Goal: Information Seeking & Learning: Learn about a topic

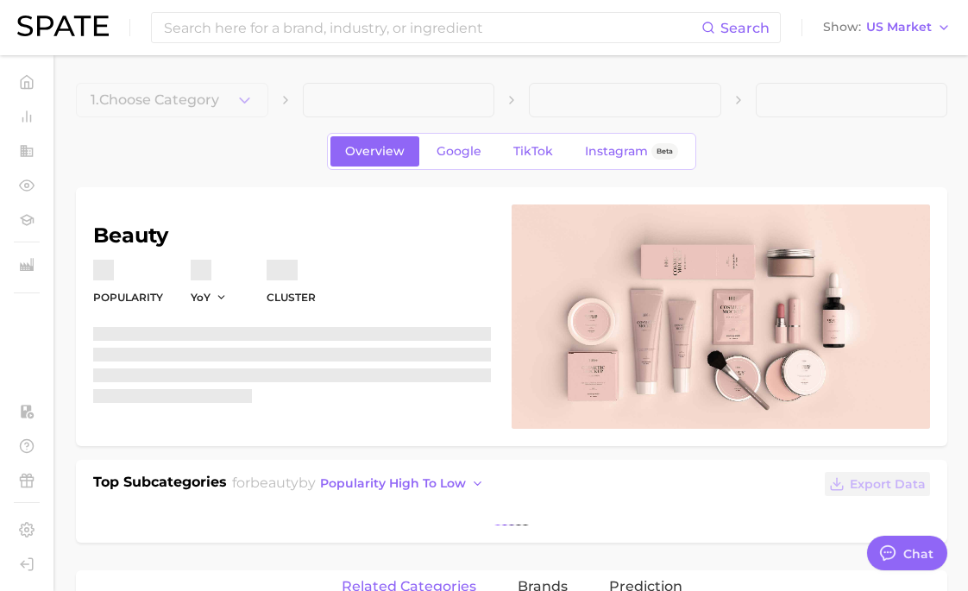
scroll to position [302, 0]
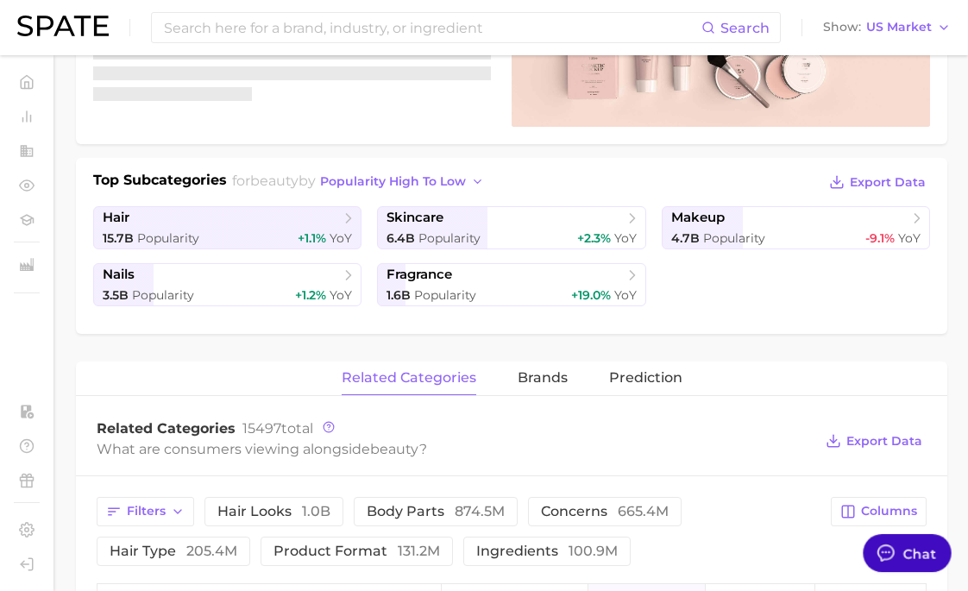
click at [895, 557] on div at bounding box center [885, 553] width 22 height 22
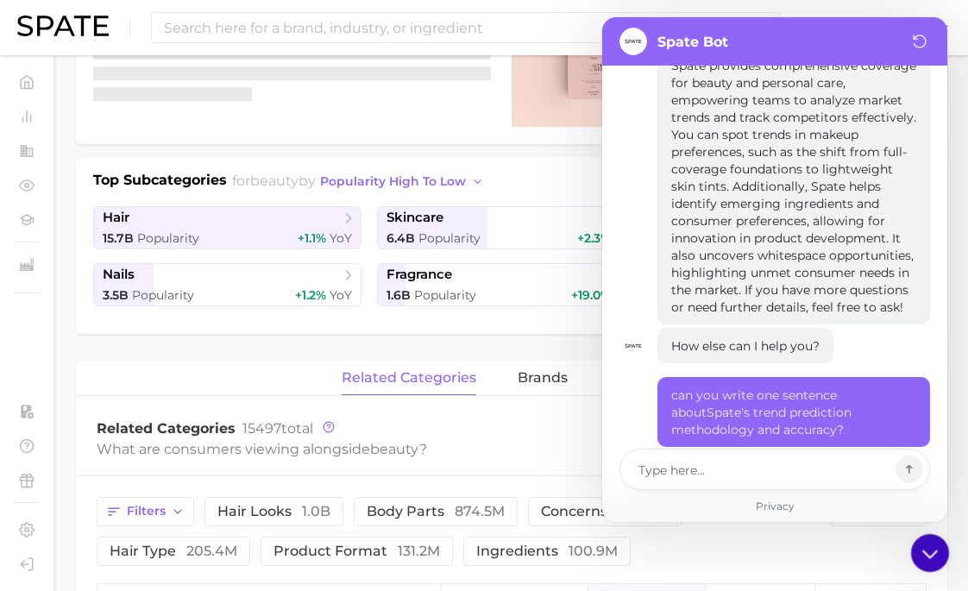
scroll to position [8618, 0]
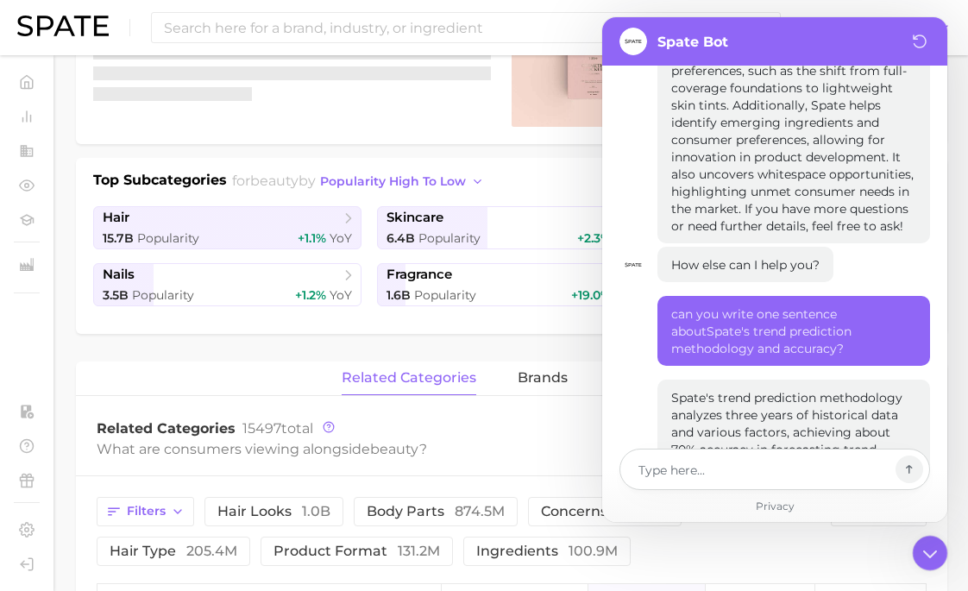
type textarea "x"
type textarea "c"
type textarea "x"
type textarea "ca"
type textarea "x"
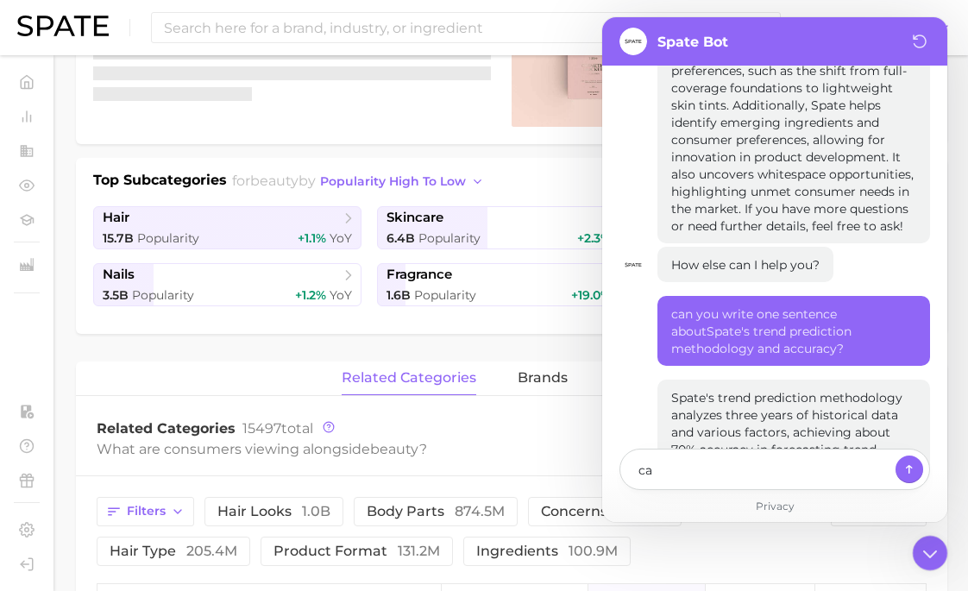
type textarea "can"
type textarea "x"
type textarea "can"
type textarea "x"
type textarea "can y"
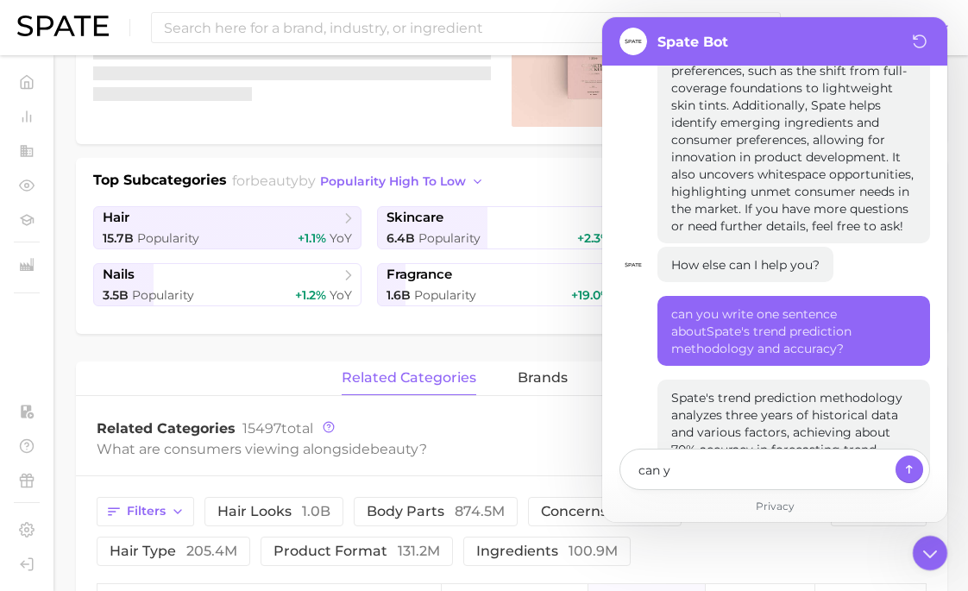
type textarea "x"
type textarea "can you"
type textarea "x"
type textarea "can you"
type textarea "x"
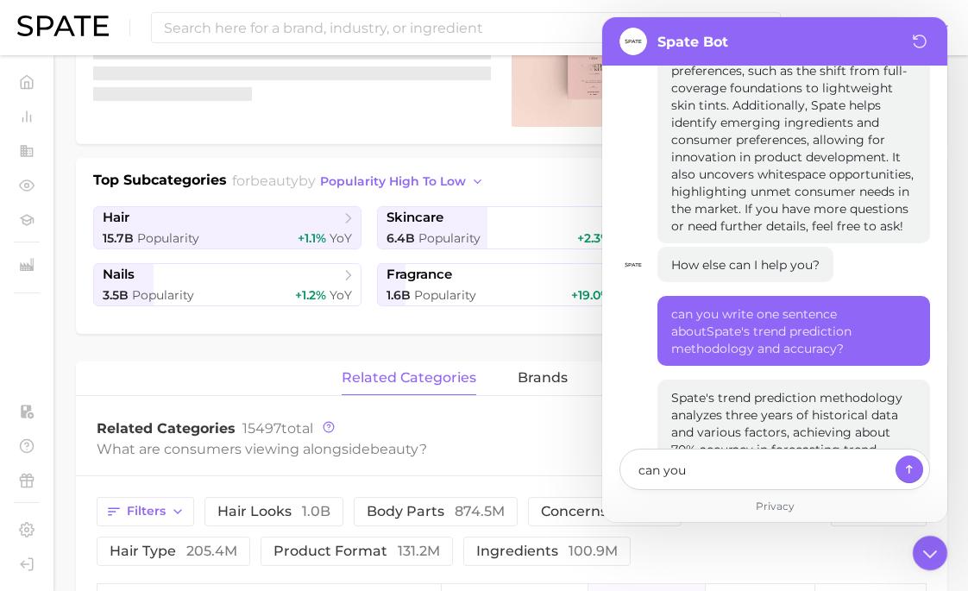
type textarea "can you t"
type textarea "x"
type textarea "can you te"
type textarea "x"
type textarea "can you tel"
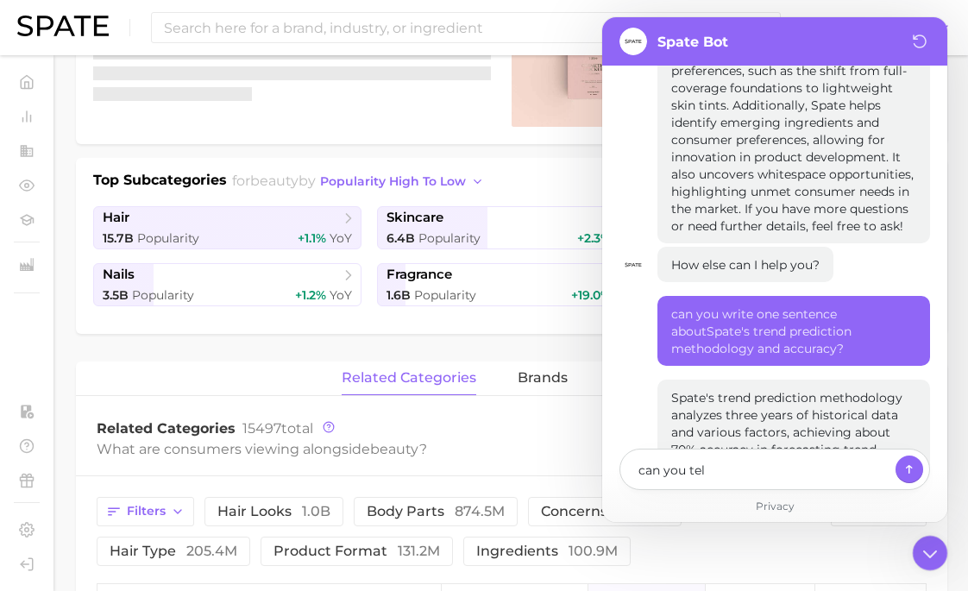
type textarea "x"
type textarea "can you tell"
type textarea "x"
type textarea "can you tell"
type textarea "x"
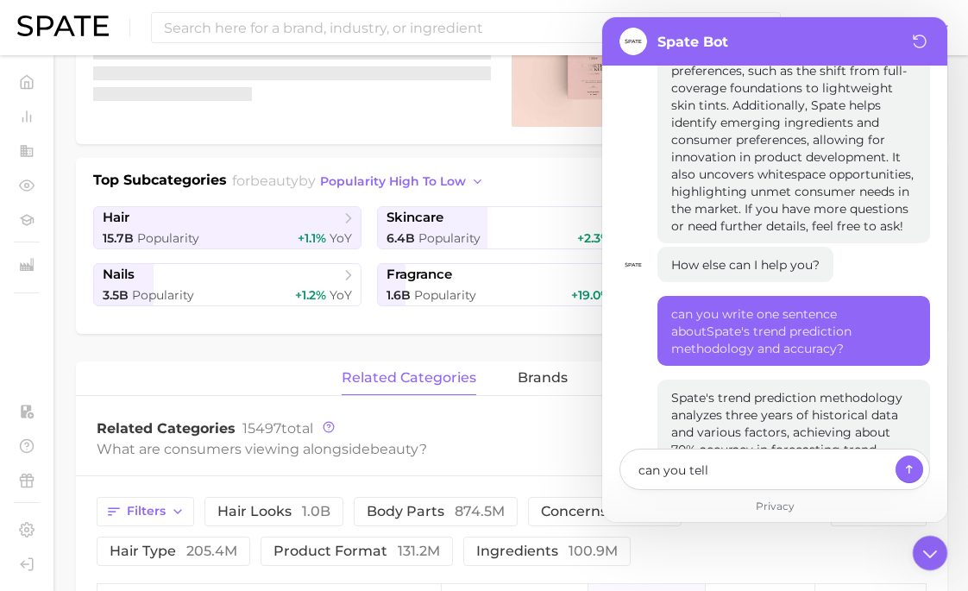
type textarea "can you tell m"
type textarea "x"
type textarea "can you tell me"
type textarea "x"
type textarea "can you tell me"
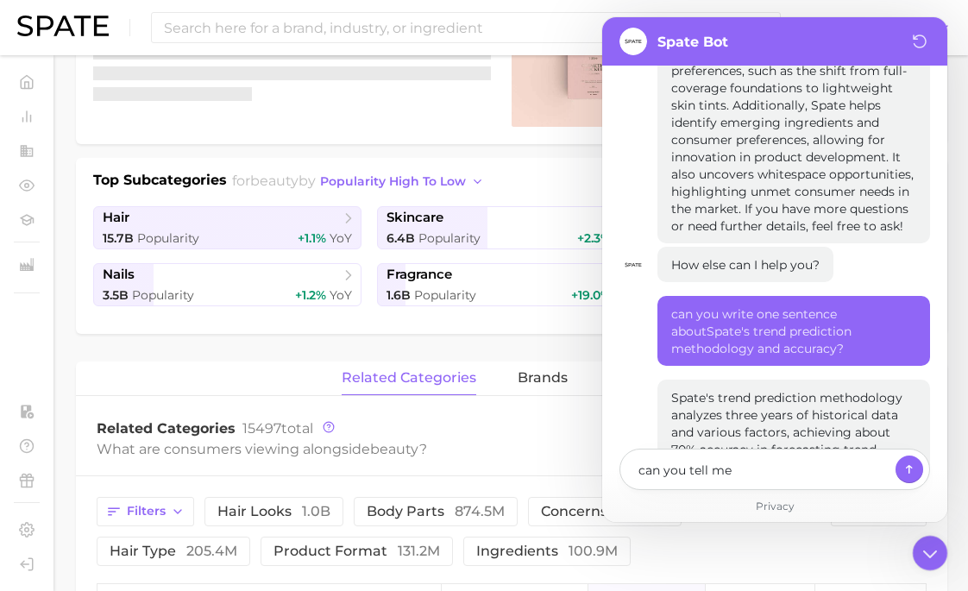
type textarea "x"
type textarea "can you tell me h"
type textarea "x"
type textarea "can you tell me ho"
type textarea "x"
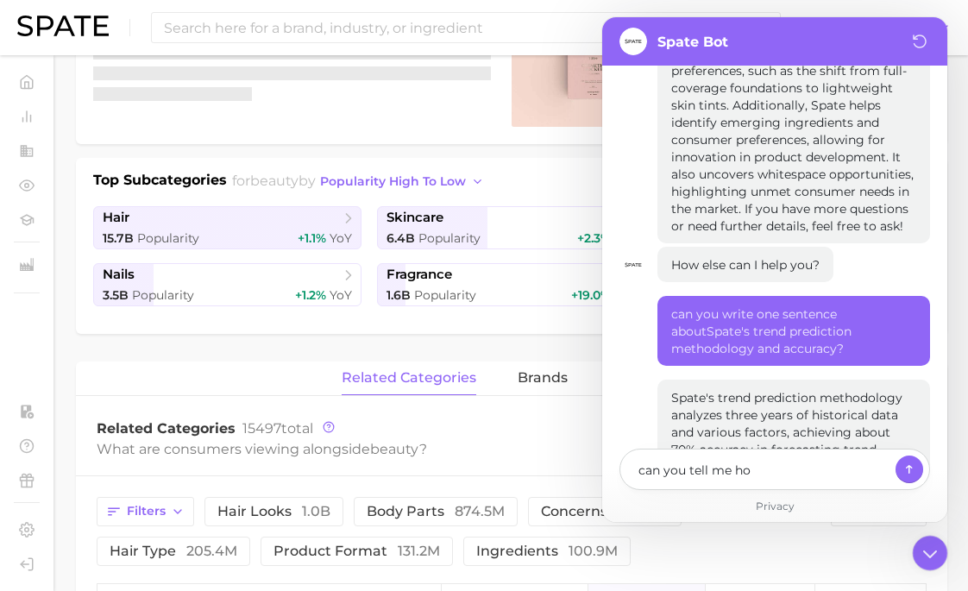
type textarea "can you tell me how"
type textarea "x"
type textarea "can you tell me how"
type textarea "x"
type textarea "can you tell me how s"
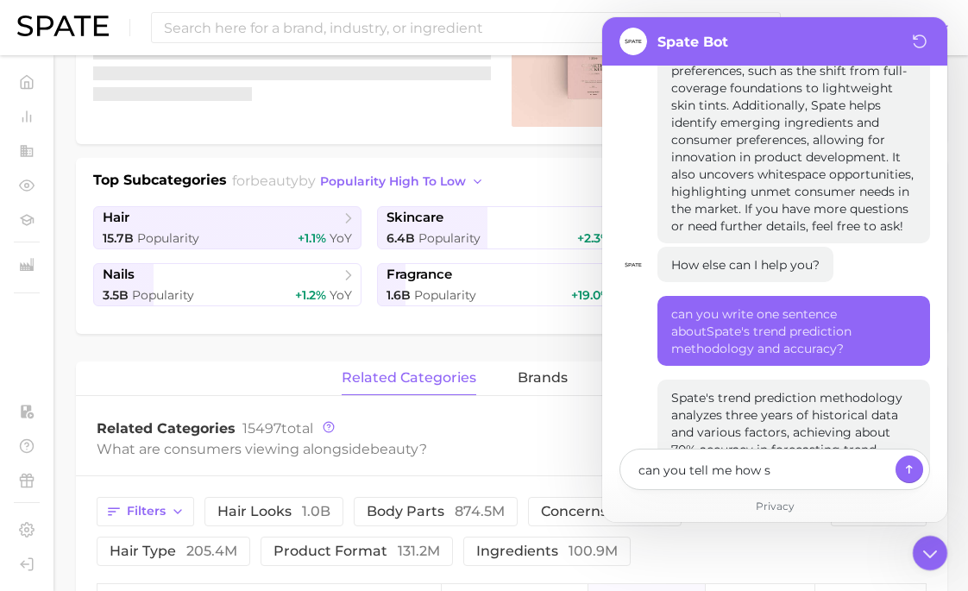
type textarea "x"
type textarea "can you tell me how sp"
type textarea "x"
type textarea "can you tell me how spa"
type textarea "x"
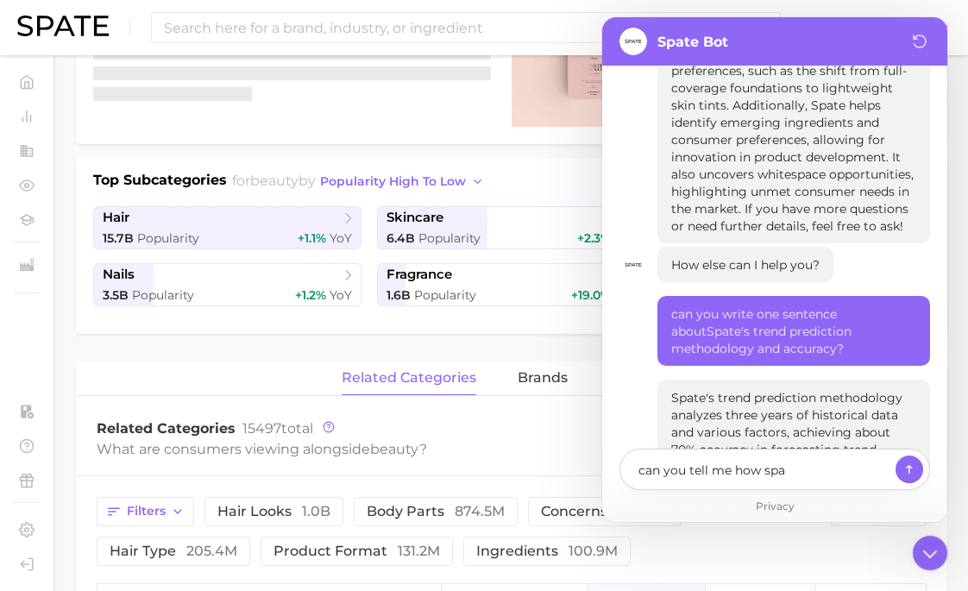
type textarea "can you tell me how spat"
type textarea "x"
type textarea "can you tell me how spate"
type textarea "x"
type textarea "can you tell me how spate"
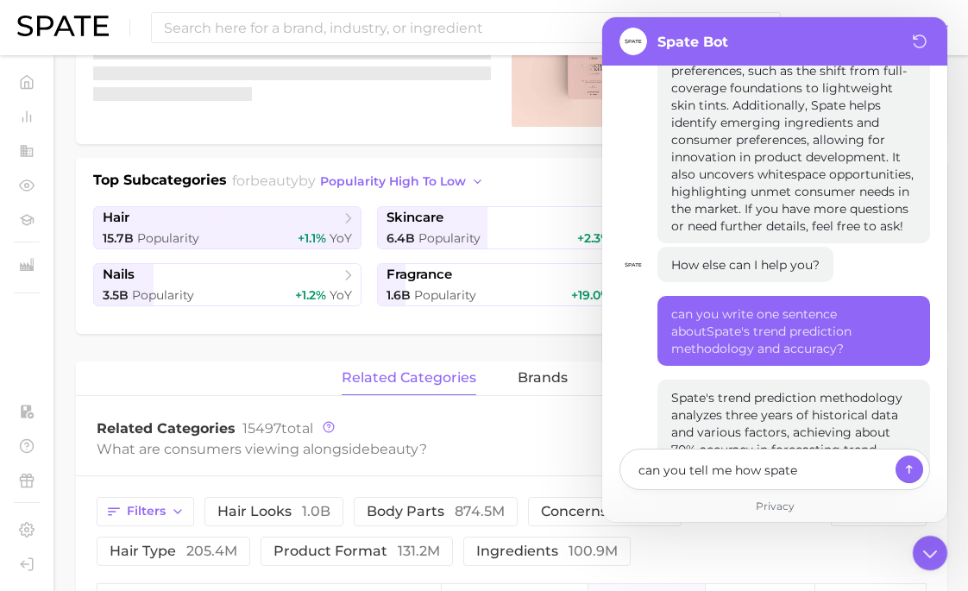
type textarea "x"
type textarea "can you tell me how spate w"
type textarea "x"
type textarea "can you tell me how spate wo"
type textarea "x"
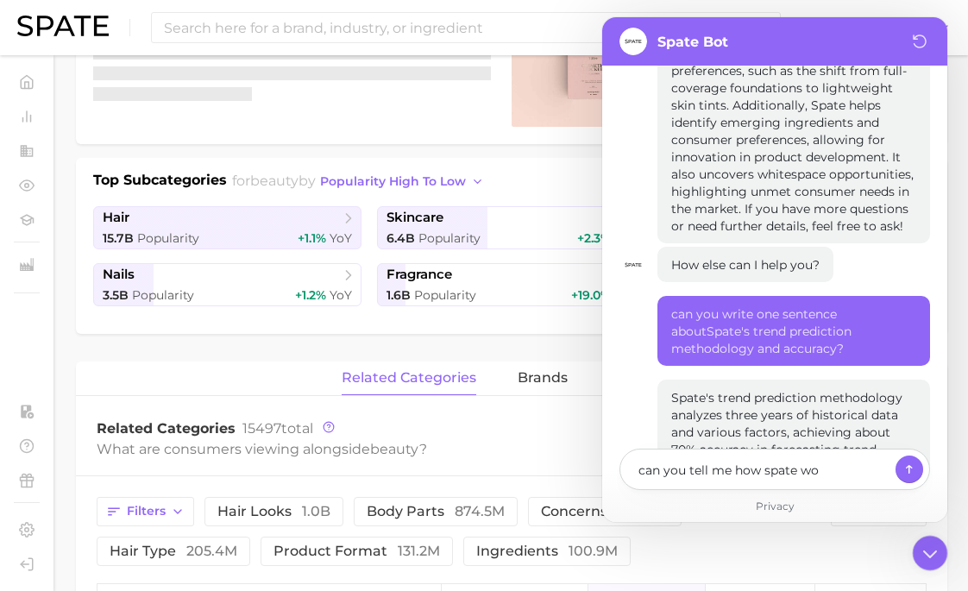
type textarea "can you tell me how spate wor"
type textarea "x"
type textarea "can you tell me how spate work"
type textarea "x"
type textarea "can you tell me how spate works"
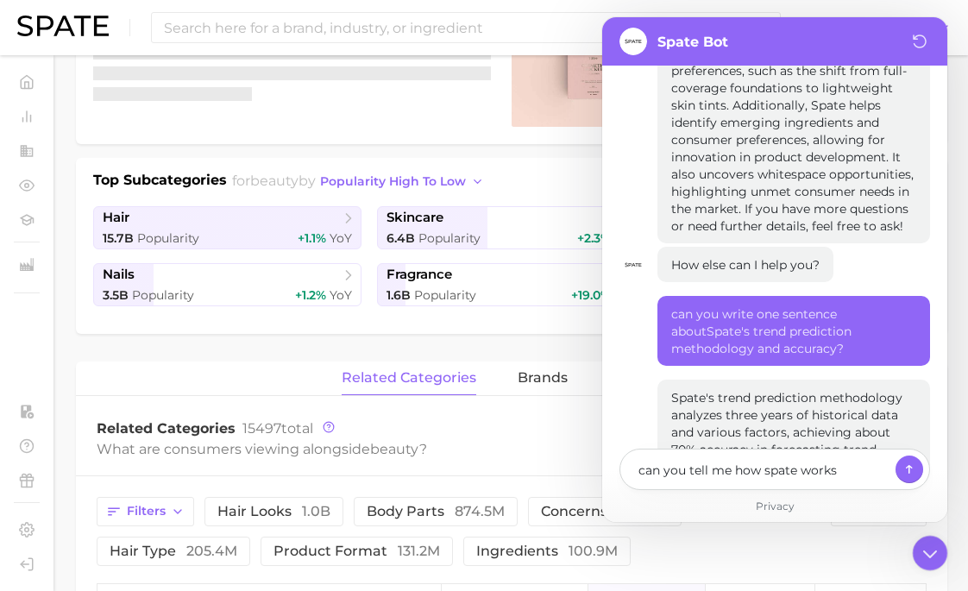
type textarea "x"
type textarea "can you tell me how spate works"
type textarea "x"
type textarea "can you tell me how spate works i"
type textarea "x"
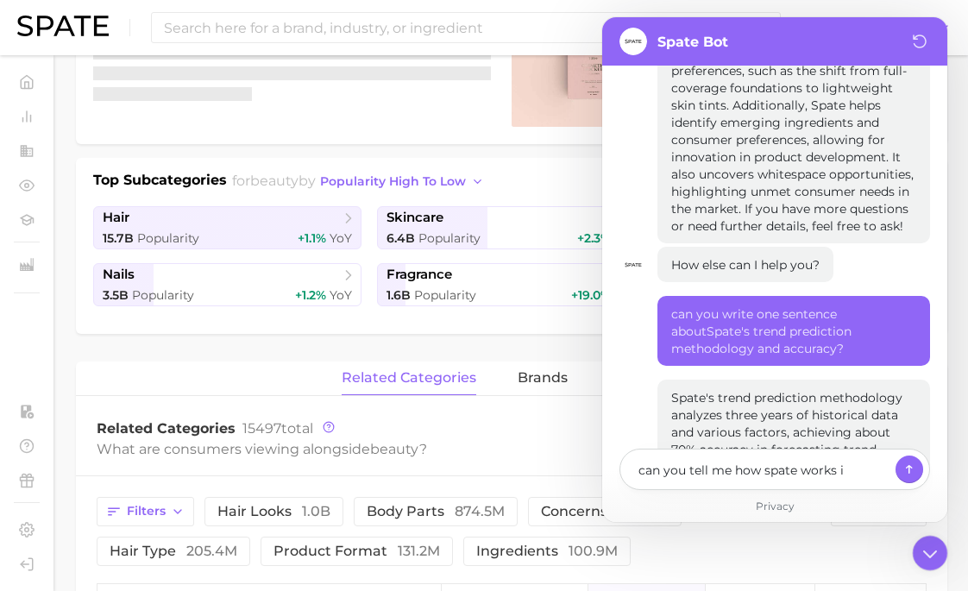
type textarea "can you tell me how spate works in"
type textarea "x"
type textarea "can you tell me how spate works in"
type textarea "x"
type textarea "can you tell me how spate works in 4"
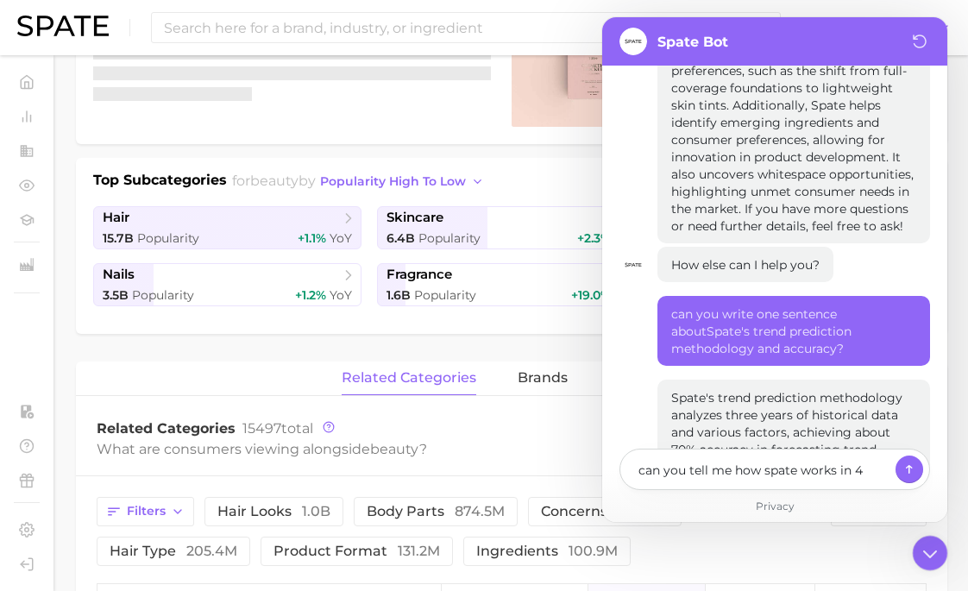
type textarea "x"
type textarea "can you tell me how spate works in 4"
type textarea "x"
type textarea "can you tell me how spate works in 4 s"
type textarea "x"
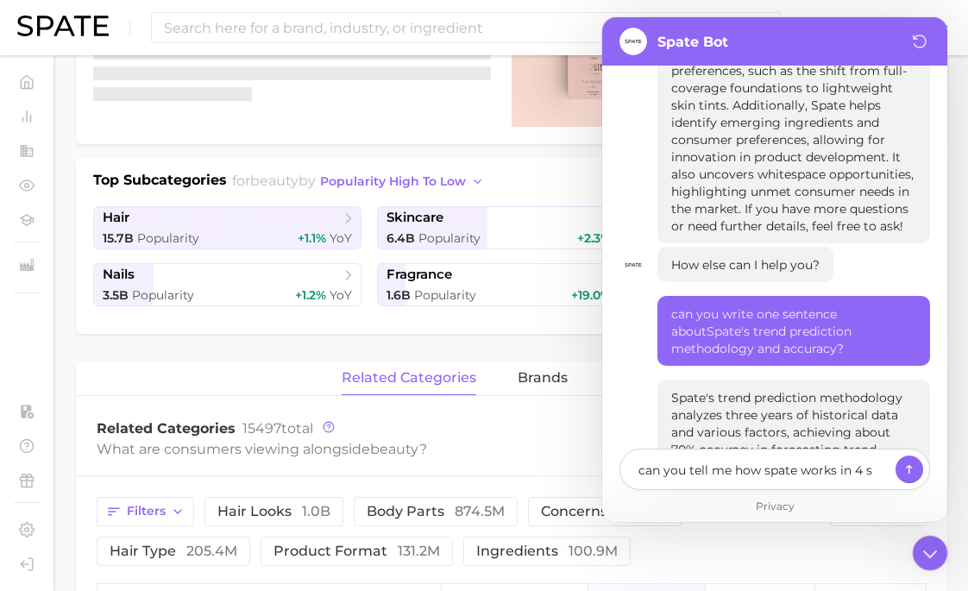
type textarea "can you tell me how spate works in 4 st"
type textarea "x"
type textarea "can you tell me how spate works in 4 ste"
type textarea "x"
type textarea "can you tell me how spate works in 4 step"
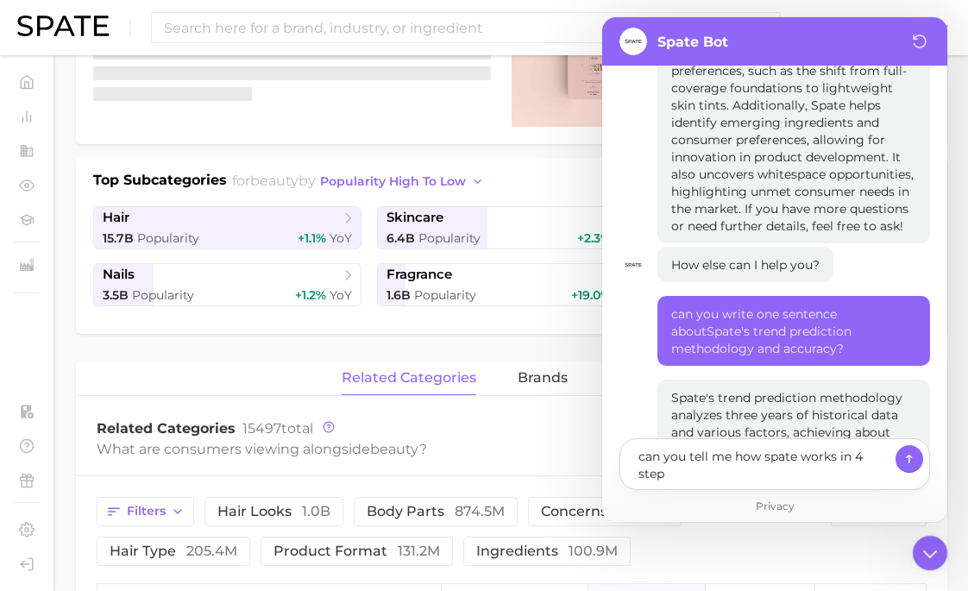
type textarea "x"
type textarea "can you tell me how spate works in 4 steps"
type textarea "x"
type textarea "can you tell me how spate works in 4 steps?"
type textarea "x"
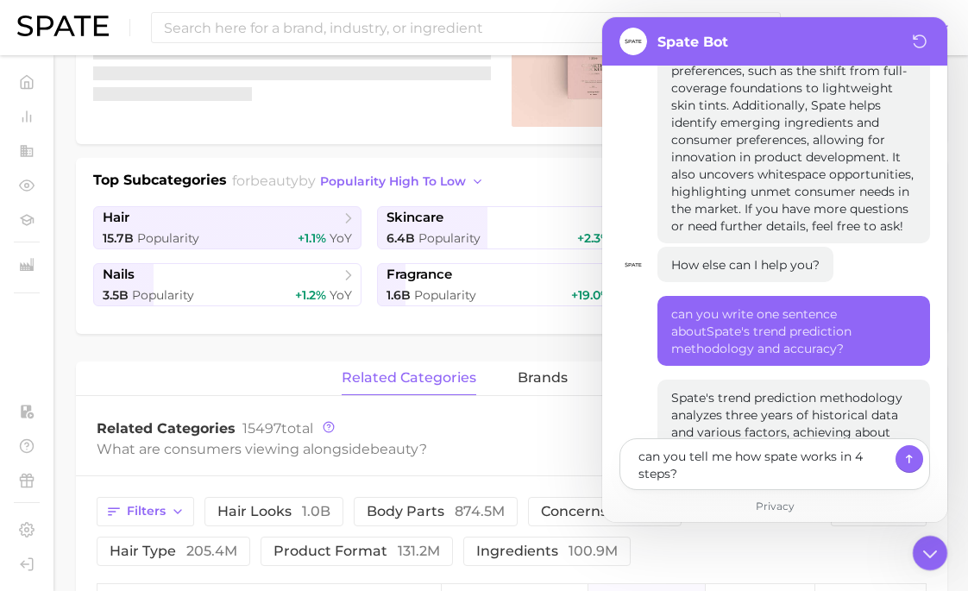
type textarea "can you tell me how spate works in 4 steps?"
type textarea "x"
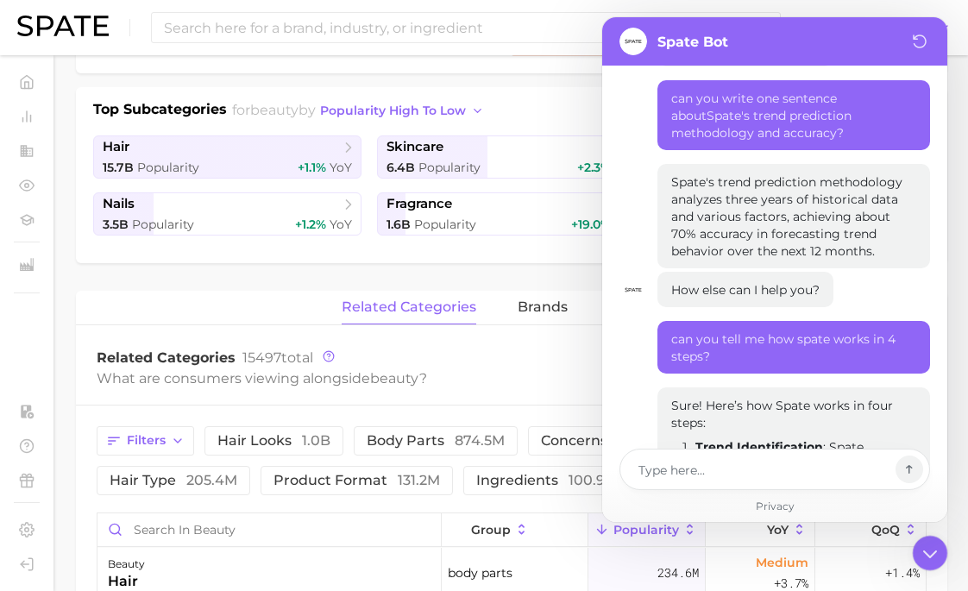
scroll to position [374, 0]
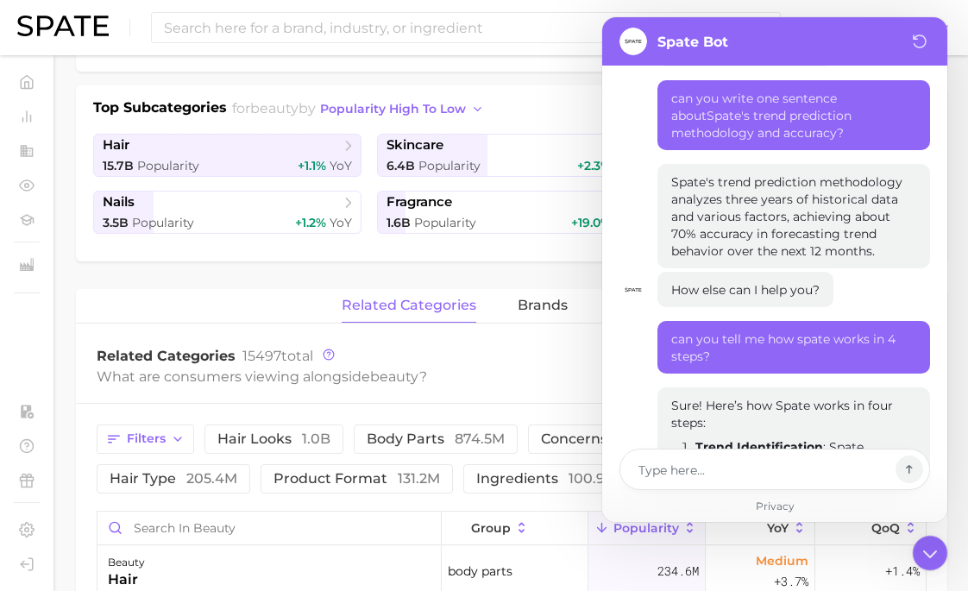
type textarea "x"
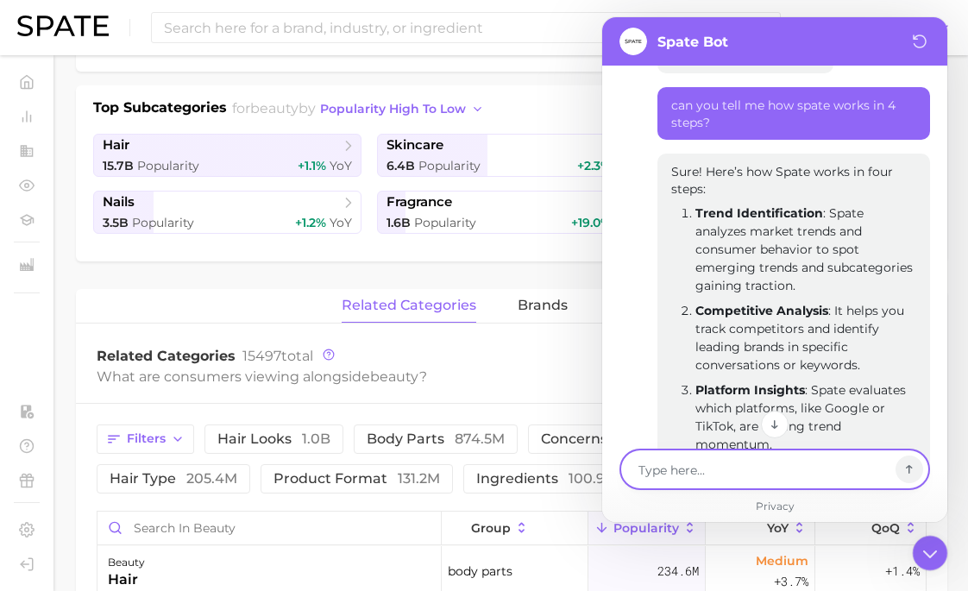
scroll to position [9045, 0]
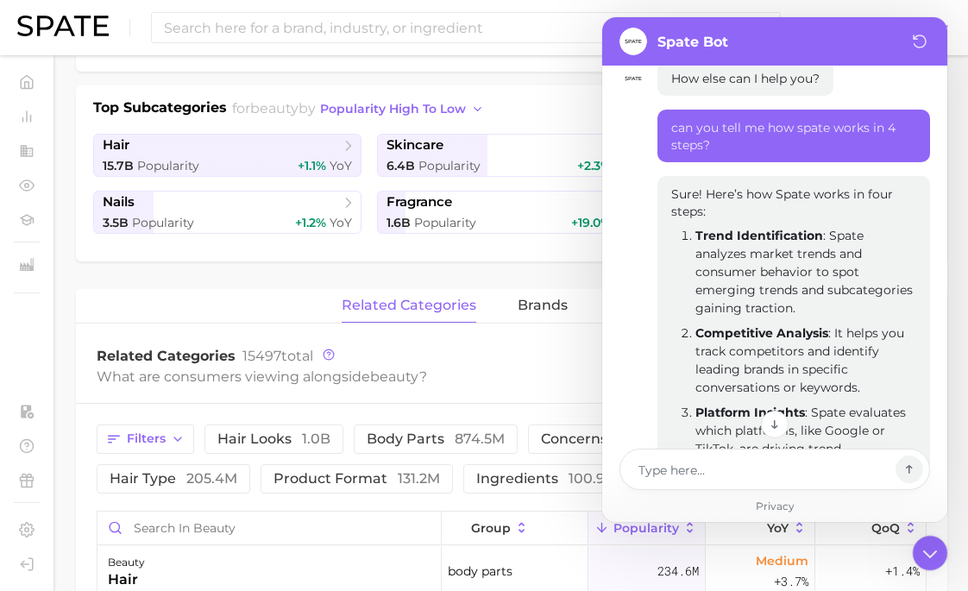
drag, startPoint x: 910, startPoint y: 186, endPoint x: 694, endPoint y: 128, distance: 223.2
click at [695, 227] on p "Trend Identification : Spate analyzes market trends and consumer behavior to sp…" at bounding box center [805, 272] width 221 height 91
click at [800, 324] on p "Competitive Analysis : It helps you track competitors and identify leading bran…" at bounding box center [805, 360] width 221 height 72
drag, startPoint x: 697, startPoint y: 210, endPoint x: 900, endPoint y: 259, distance: 209.2
click at [900, 324] on p "Competitive Analysis : It helps you track competitors and identify leading bran…" at bounding box center [805, 360] width 221 height 72
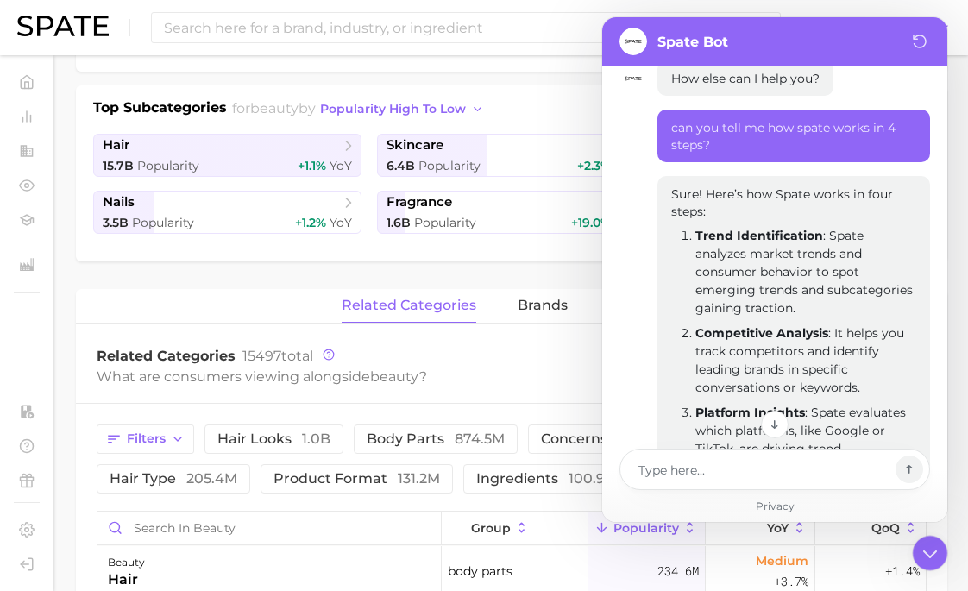
drag, startPoint x: 696, startPoint y: 286, endPoint x: 780, endPoint y: 338, distance: 99.1
click at [780, 404] on p "Platform Insights : Spate evaluates which platforms, like Google or TikTok, are…" at bounding box center [805, 440] width 221 height 72
drag, startPoint x: 694, startPoint y: 371, endPoint x: 862, endPoint y: 442, distance: 182.7
click at [862, 483] on li "Predictive Metrics : Finally, it predicts trend longevity and uncovers emerging…" at bounding box center [805, 528] width 221 height 91
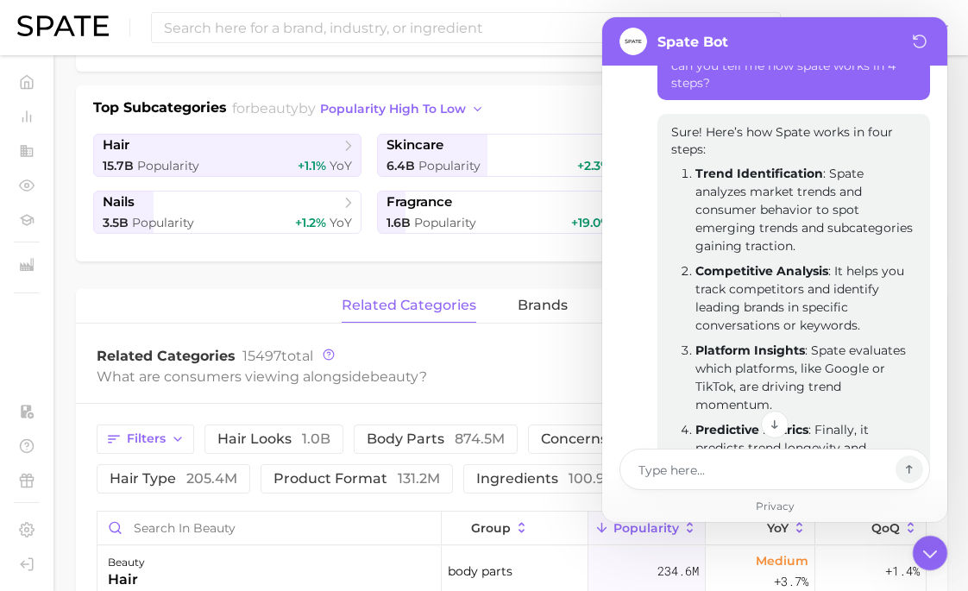
scroll to position [9166, 0]
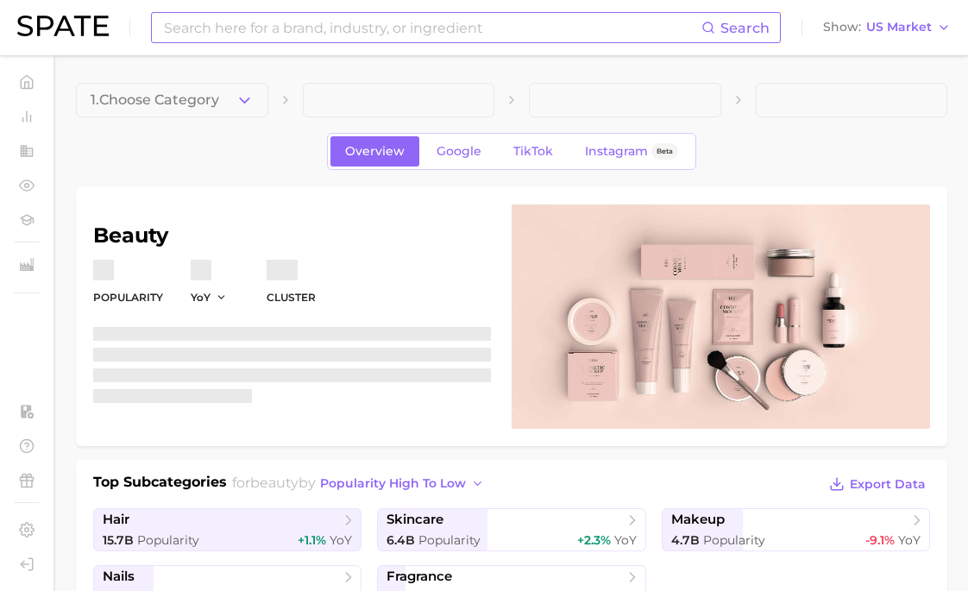
click at [281, 23] on input at bounding box center [431, 27] width 539 height 29
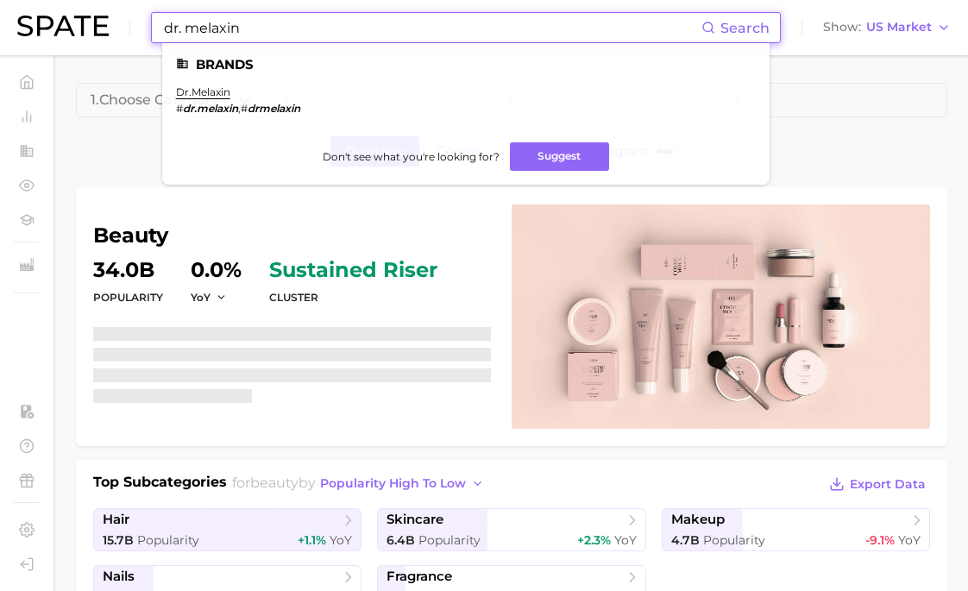
type input "dr. melaxin"
click at [196, 98] on li "dr.melaxin # dr.melaxin , # drmelaxin" at bounding box center [238, 99] width 124 height 29
click at [200, 87] on link "dr.melaxin" at bounding box center [203, 91] width 54 height 13
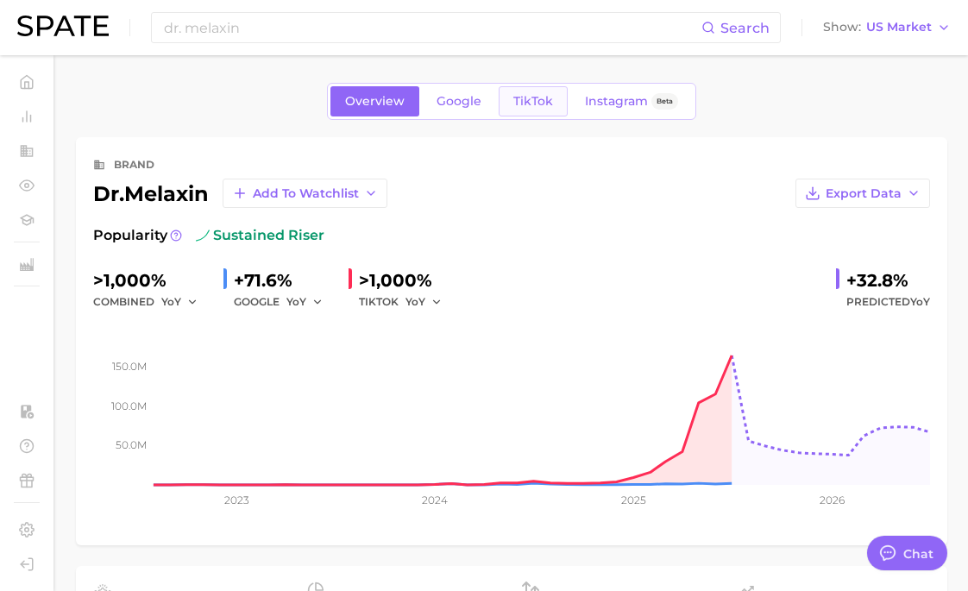
click at [534, 109] on link "TikTok" at bounding box center [532, 101] width 69 height 30
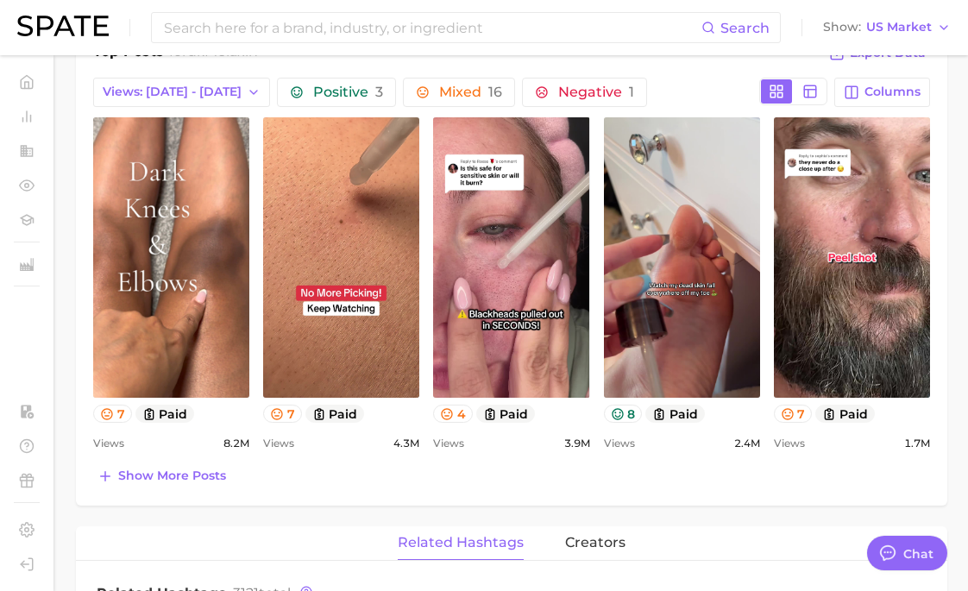
scroll to position [1259, 0]
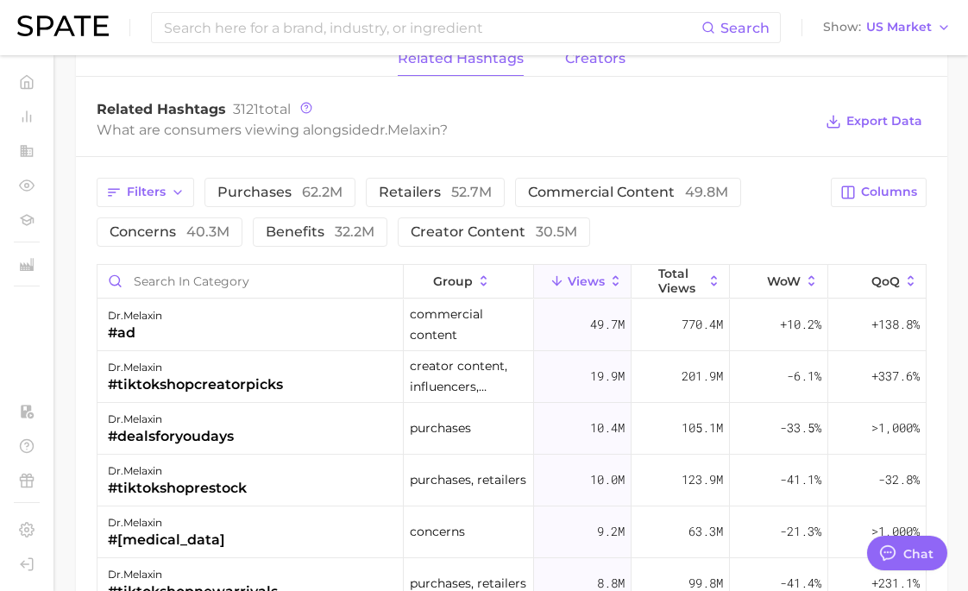
click at [587, 72] on button "creators" at bounding box center [595, 59] width 60 height 34
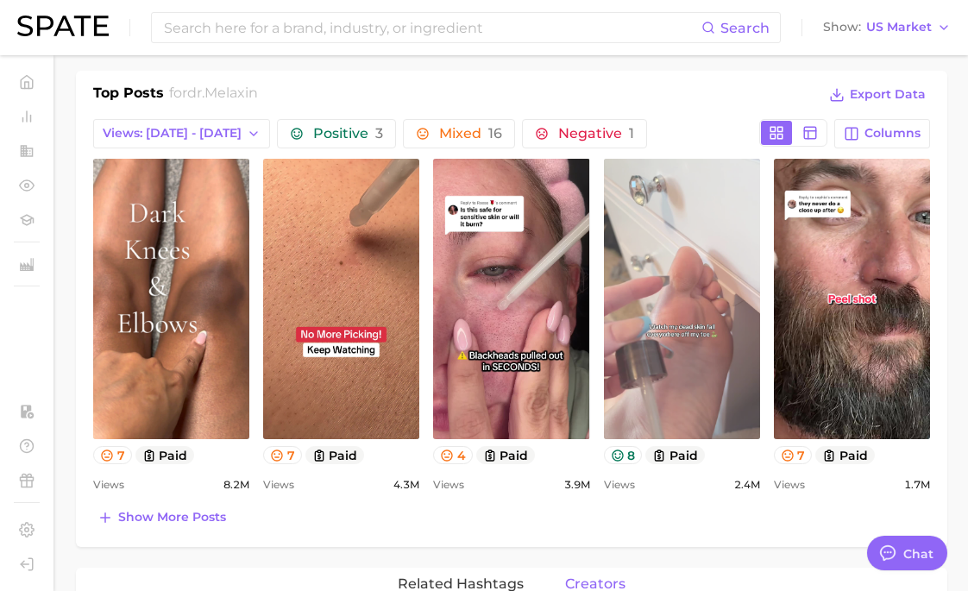
scroll to position [668, 0]
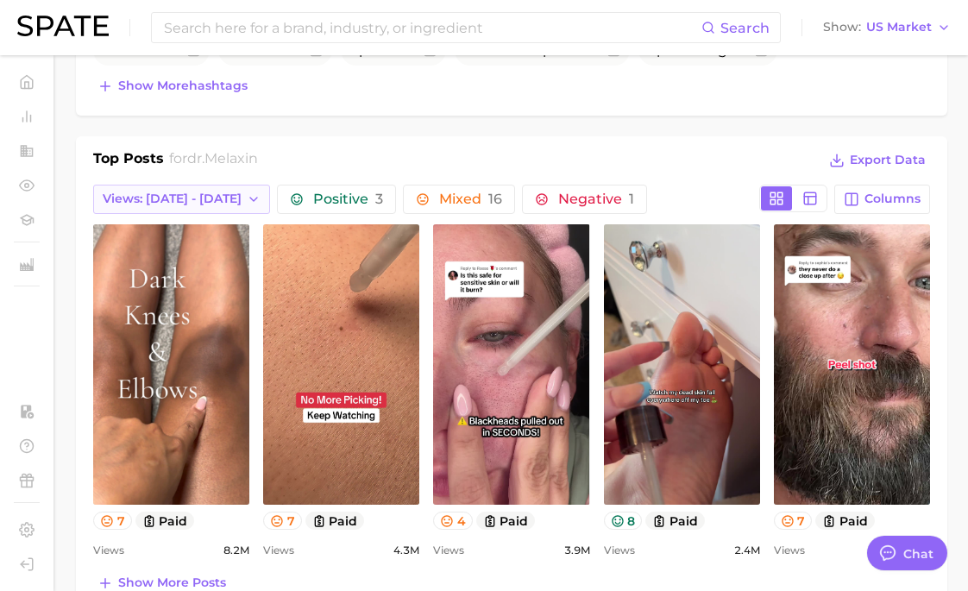
click at [232, 198] on button "Views: Aug 10 - 17" at bounding box center [181, 199] width 177 height 29
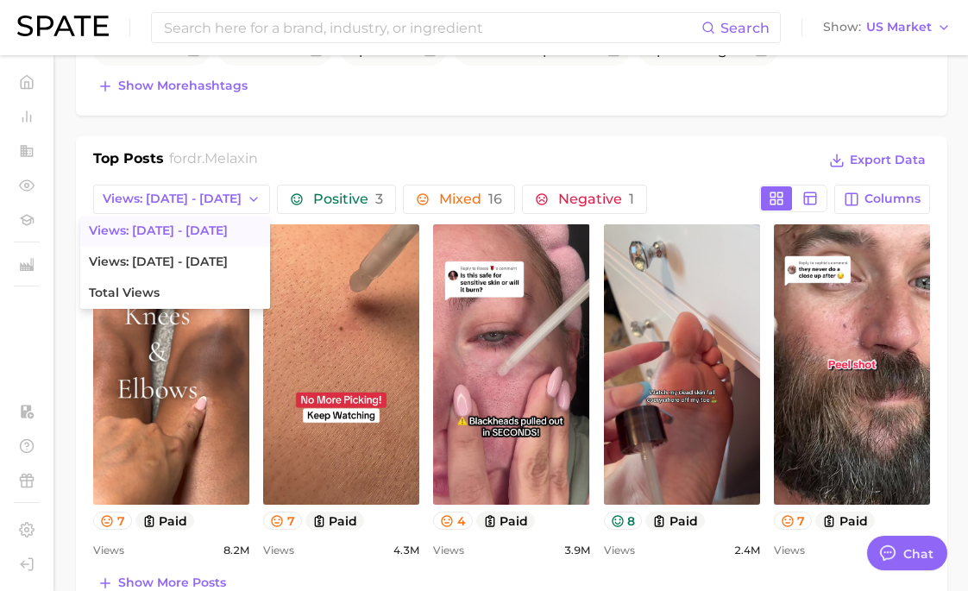
click at [451, 147] on div "Top Posts for dr.melaxin Export Data Views: Aug 10 - 17 Views: Aug 10 - 17 View…" at bounding box center [511, 374] width 871 height 476
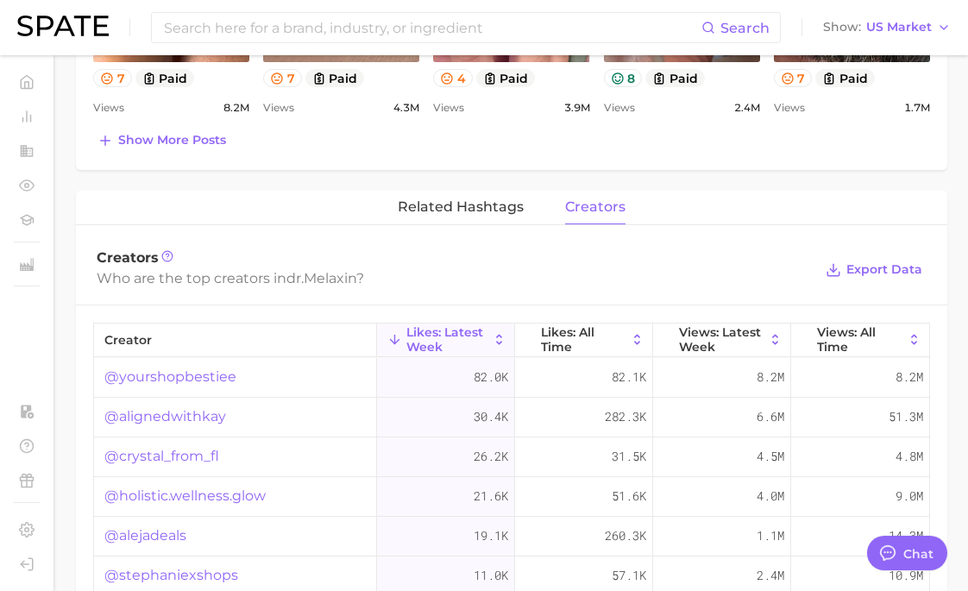
scroll to position [18, 0]
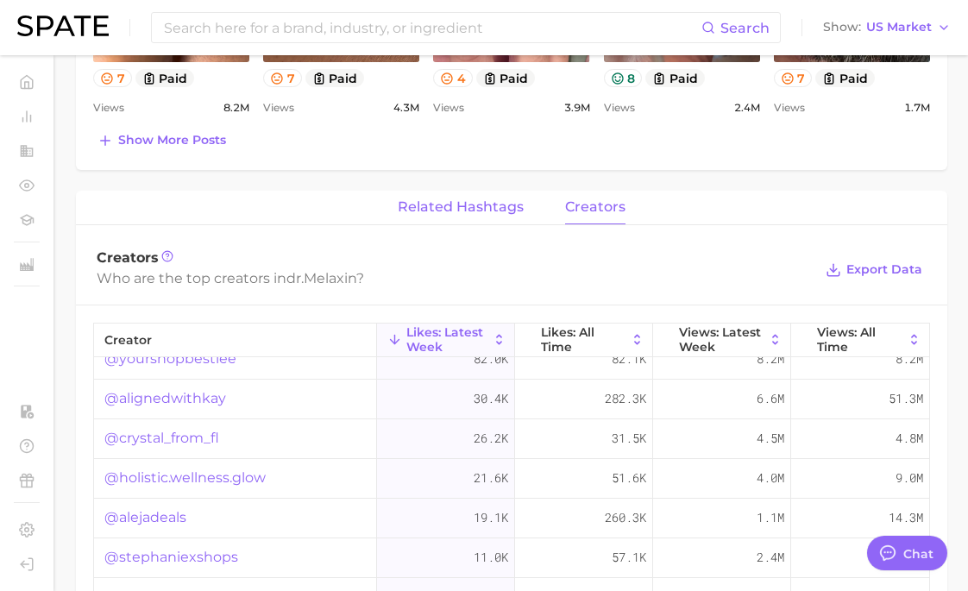
click at [460, 208] on span "related hashtags" at bounding box center [461, 207] width 126 height 16
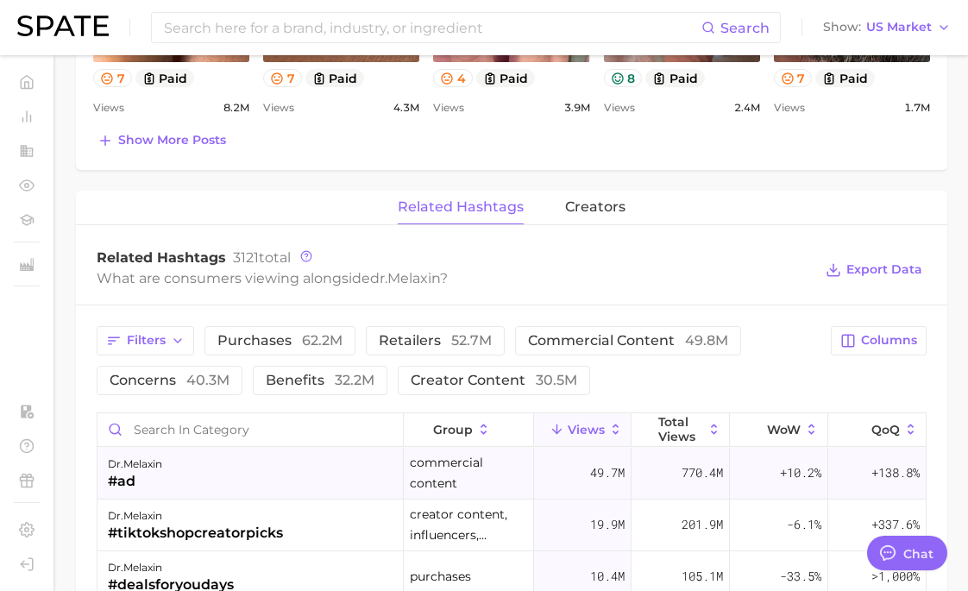
click at [307, 466] on div "dr.melaxin #ad" at bounding box center [250, 474] width 306 height 52
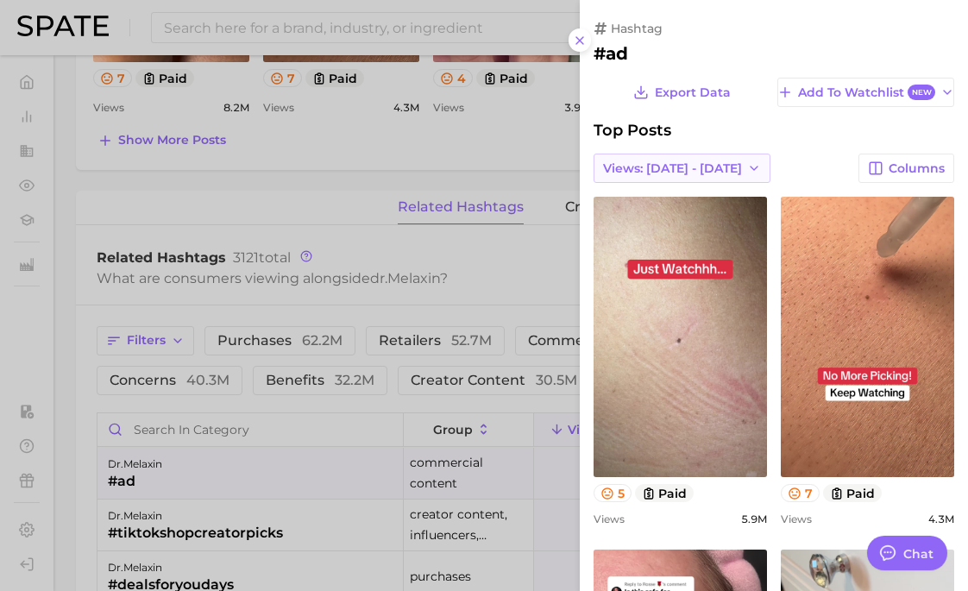
scroll to position [0, 0]
click at [701, 172] on span "Views: Aug 10 - 17" at bounding box center [672, 168] width 139 height 15
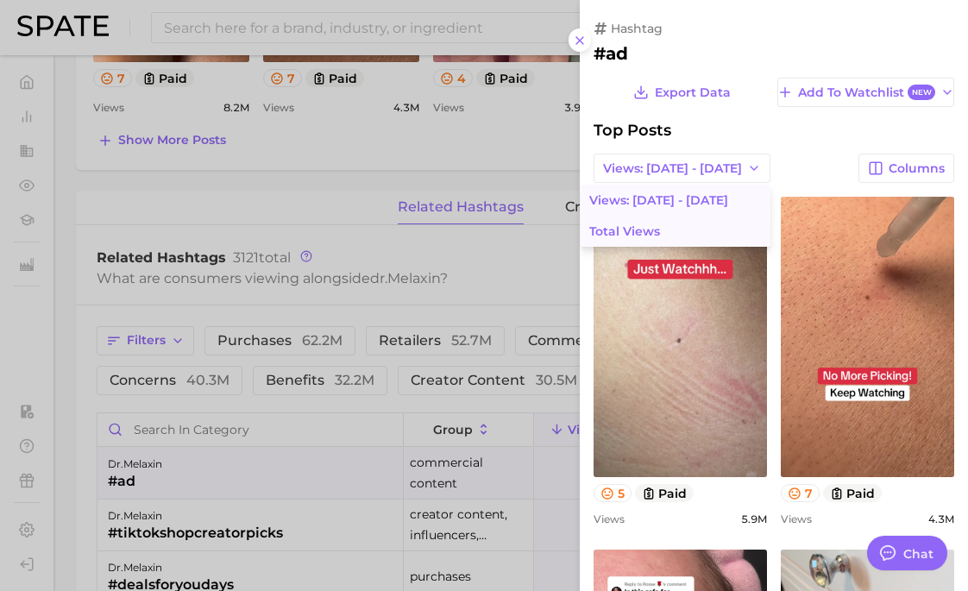
click at [697, 236] on button "Total Views" at bounding box center [675, 231] width 190 height 31
